Goal: Use online tool/utility: Utilize a website feature to perform a specific function

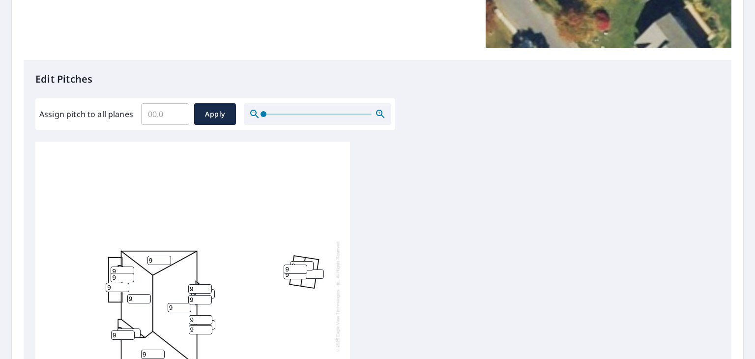
scroll to position [10, 0]
click at [169, 111] on input "Assign pitch to all planes" at bounding box center [165, 114] width 48 height 28
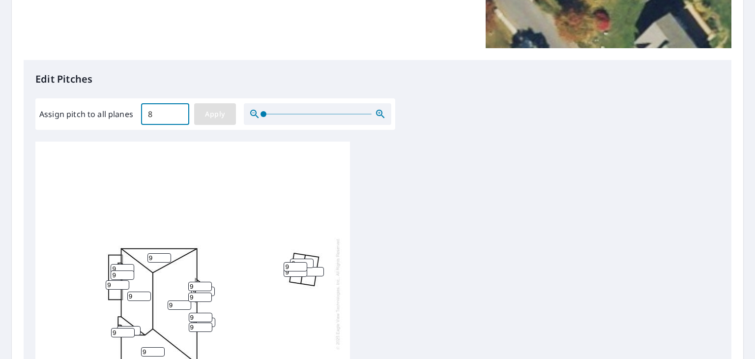
type input "8"
click at [208, 112] on span "Apply" at bounding box center [215, 114] width 26 height 12
type input "8"
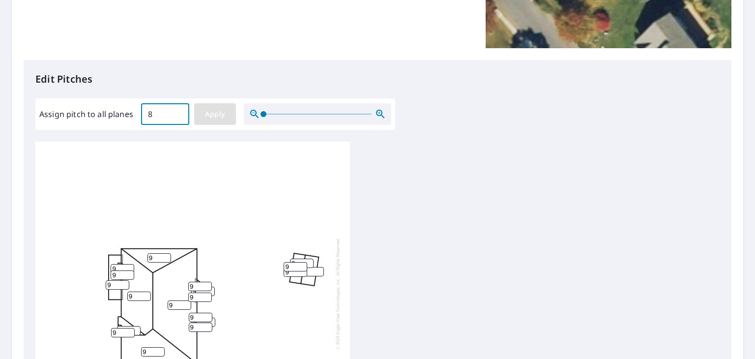
type input "8"
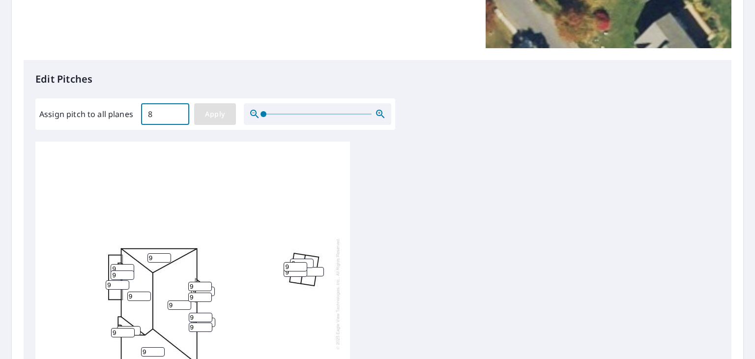
type input "8"
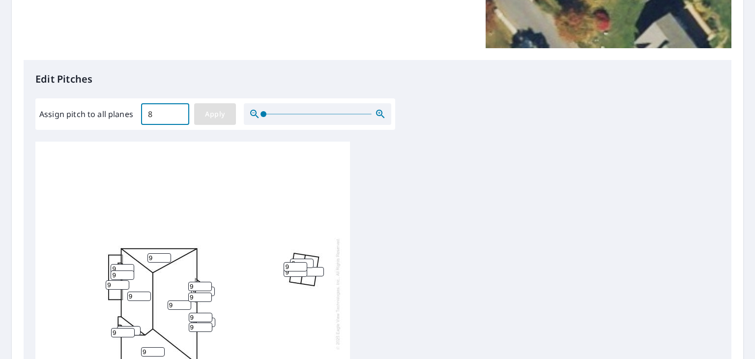
type input "8"
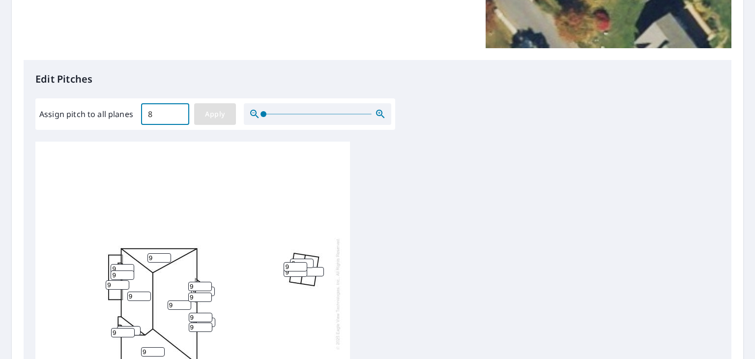
type input "8"
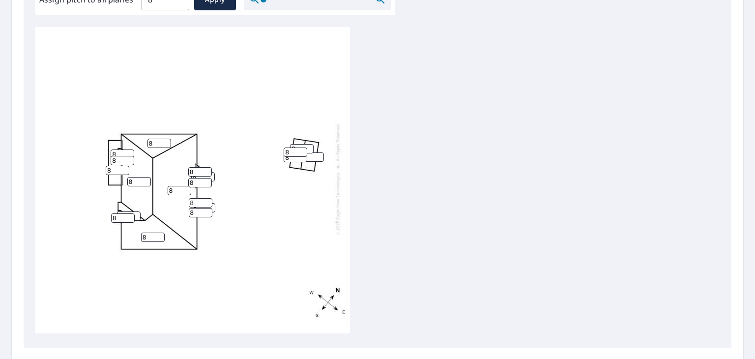
scroll to position [419, 0]
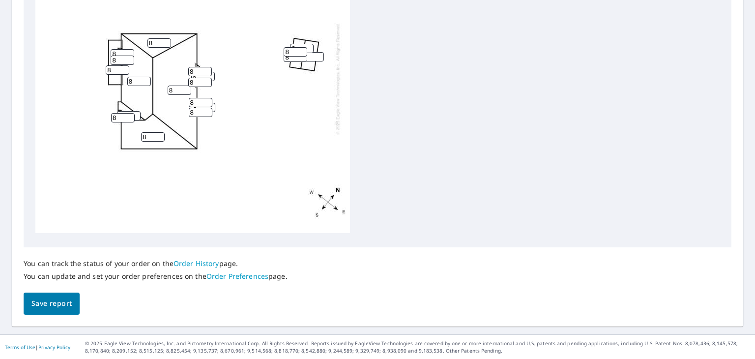
click at [68, 297] on span "Save report" at bounding box center [51, 303] width 40 height 12
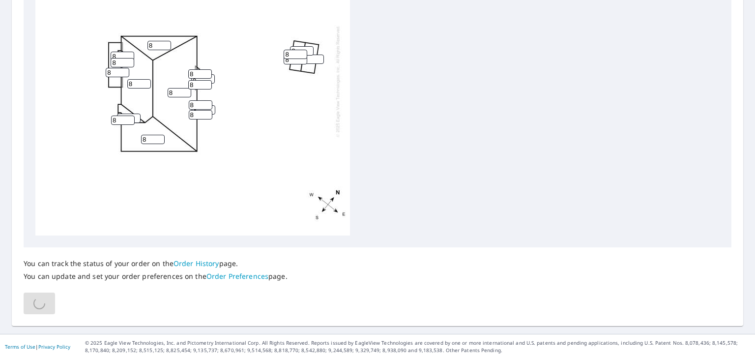
scroll to position [0, 0]
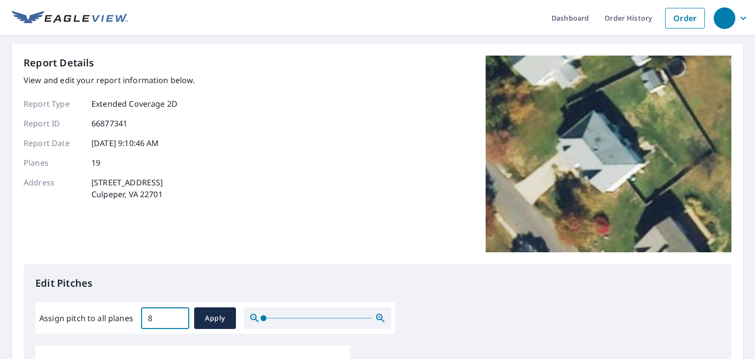
click at [166, 325] on input "8" at bounding box center [165, 318] width 48 height 28
type input "7"
click at [198, 322] on button "Apply" at bounding box center [215, 318] width 42 height 22
type input "7"
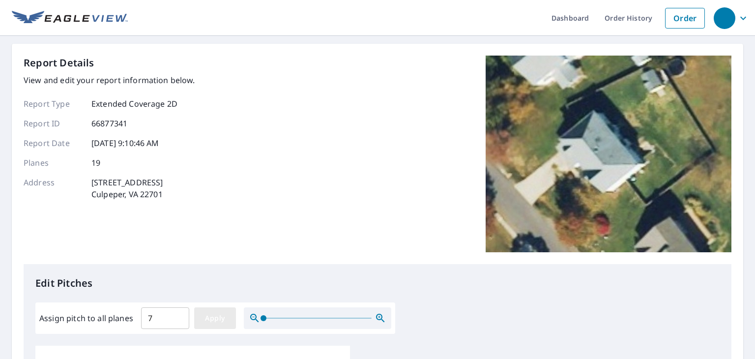
type input "7"
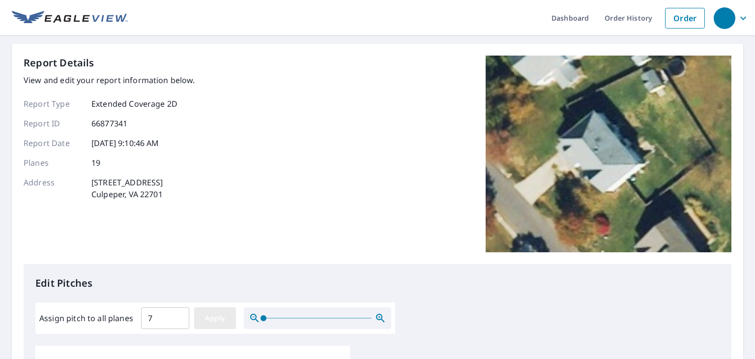
type input "7"
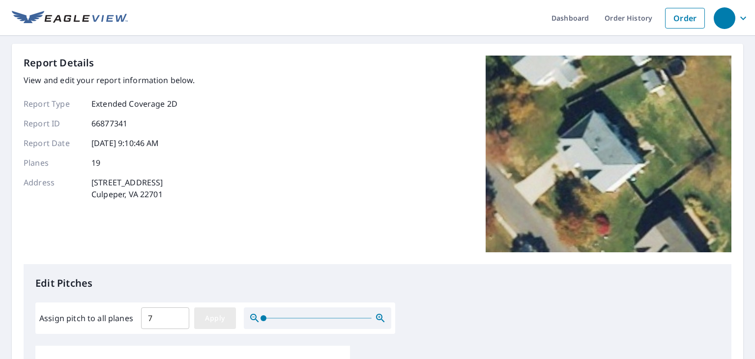
type input "7"
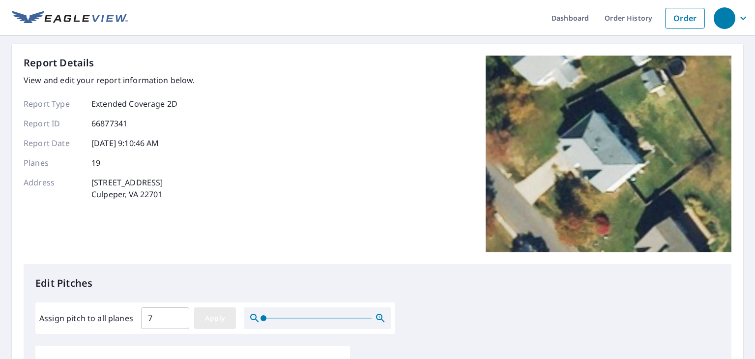
type input "7"
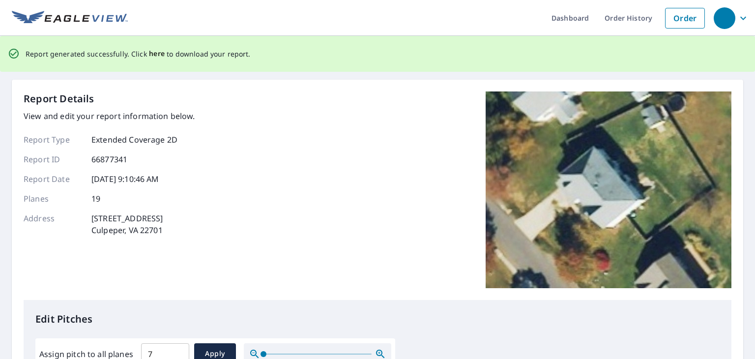
click at [149, 54] on span "here" at bounding box center [157, 54] width 16 height 12
